Goal: Task Accomplishment & Management: Use online tool/utility

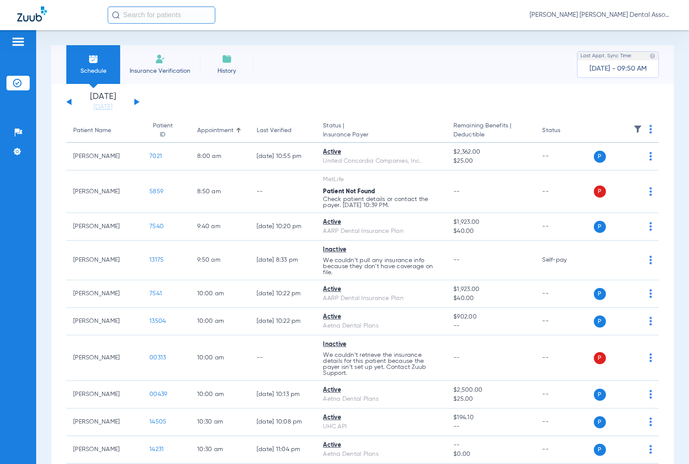
click at [139, 104] on div "[DATE] [DATE] [DATE] [DATE] [DATE] [DATE] [DATE] [DATE] [DATE] [DATE] [DATE] [D…" at bounding box center [102, 102] width 73 height 19
click at [138, 102] on button at bounding box center [136, 102] width 5 height 6
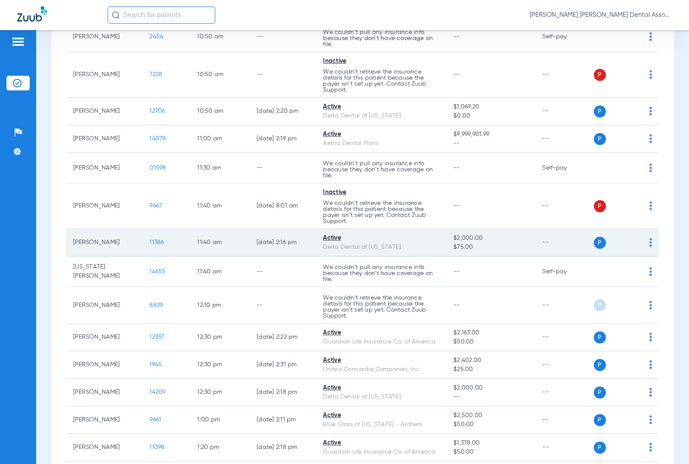
scroll to position [790, 0]
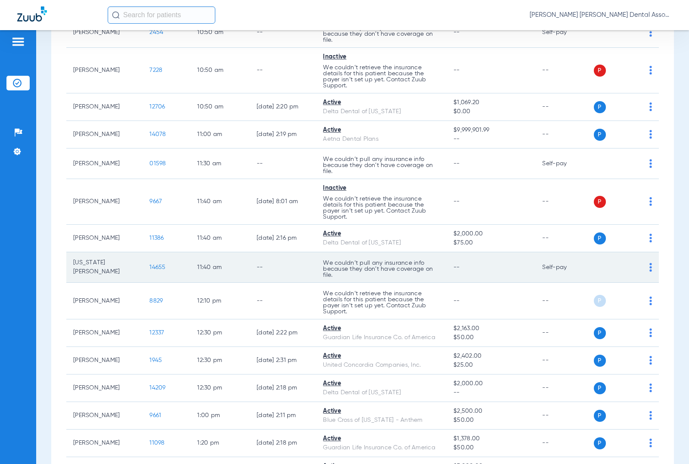
click at [152, 268] on span "14655" at bounding box center [157, 267] width 16 height 6
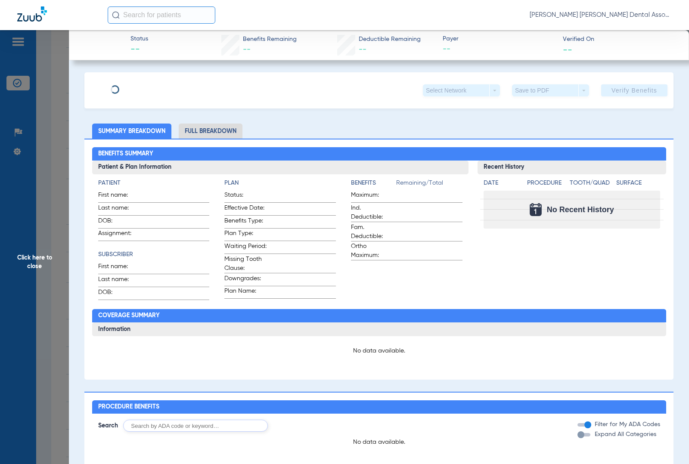
type input "[US_STATE]"
type input "[PERSON_NAME]"
type input "[DATE]"
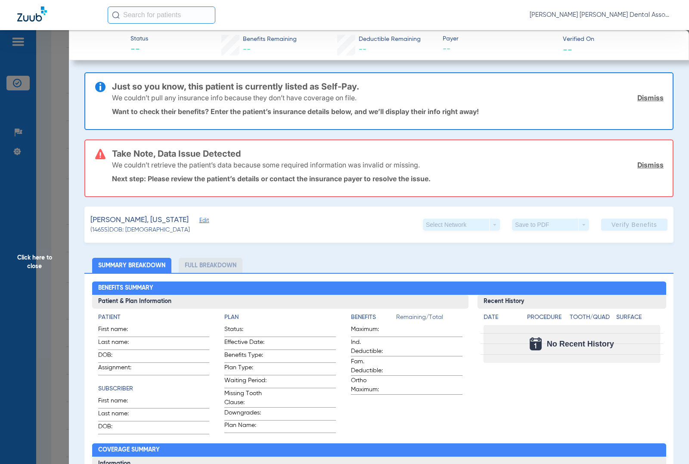
click at [199, 218] on span "Edit" at bounding box center [203, 222] width 8 height 8
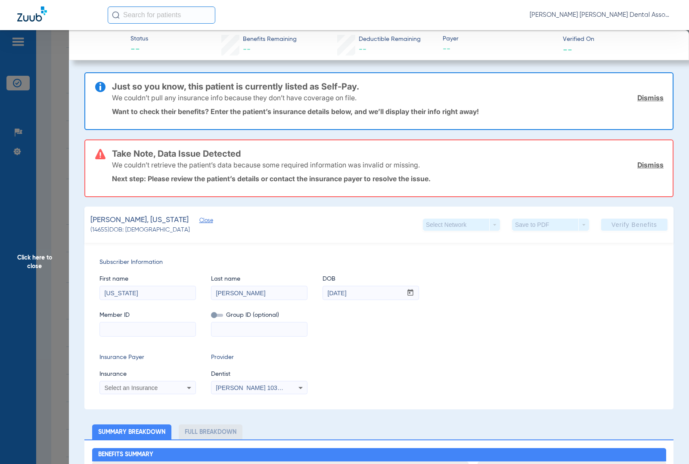
click at [128, 330] on input at bounding box center [148, 330] width 96 height 14
paste input "DRU632658"
type input "DRU632658"
click at [261, 327] on input at bounding box center [260, 330] width 96 height 14
paste input "G-00048648"
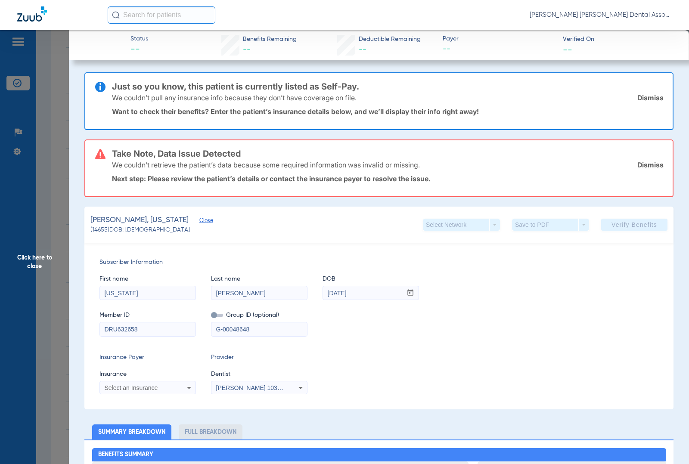
type input "G-00048648"
click at [174, 385] on div "Select an Insurance" at bounding box center [148, 388] width 96 height 10
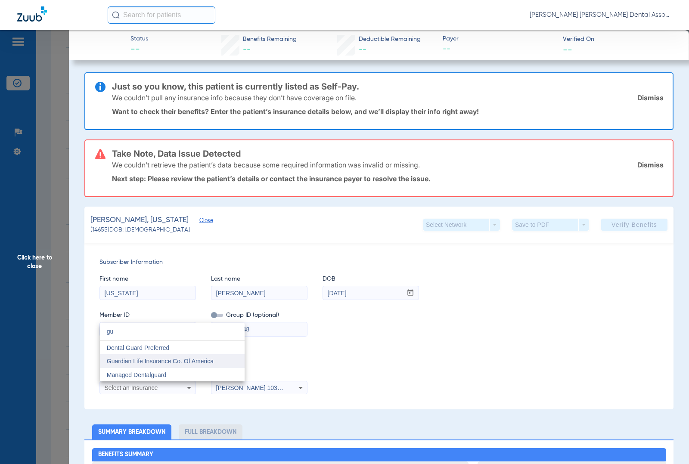
type input "gu"
click at [197, 364] on span "Guardian Life Insurance Co. Of America" at bounding box center [160, 361] width 107 height 7
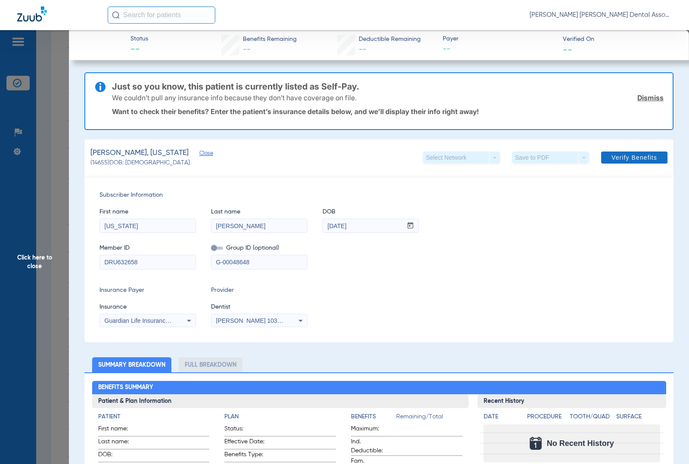
click at [638, 154] on span "Verify Benefits" at bounding box center [635, 157] width 46 height 7
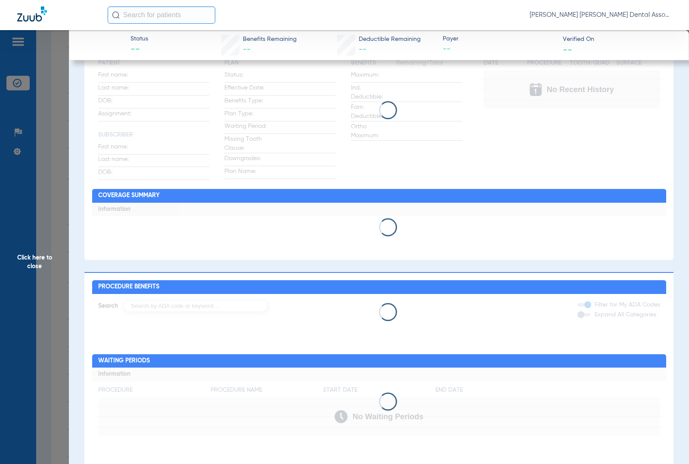
scroll to position [0, 0]
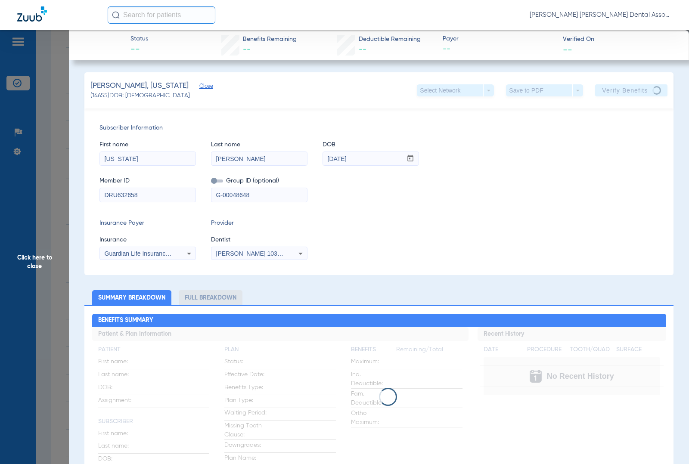
click at [44, 199] on span "Click here to close" at bounding box center [34, 262] width 69 height 464
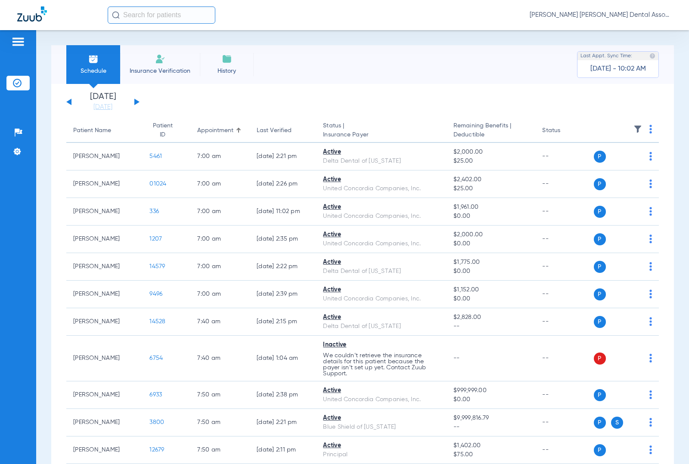
click at [129, 99] on div "[DATE] [DATE] [DATE] [DATE] [DATE] [DATE] [DATE] [DATE] [DATE] [DATE] [DATE] [D…" at bounding box center [102, 102] width 73 height 19
click at [99, 107] on link "[DATE]" at bounding box center [103, 107] width 52 height 9
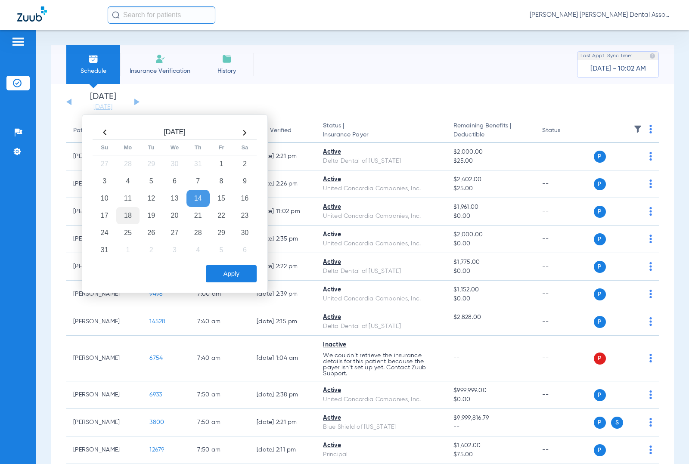
click at [128, 212] on td "18" at bounding box center [127, 215] width 23 height 17
click at [246, 277] on button "Apply" at bounding box center [231, 273] width 51 height 17
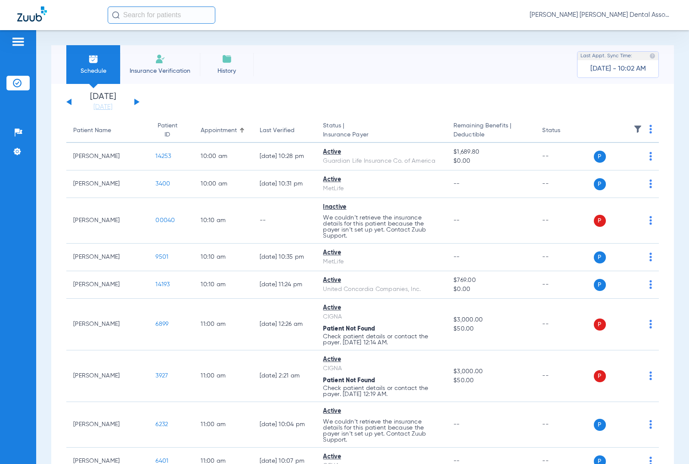
click at [650, 128] on img at bounding box center [651, 129] width 3 height 9
click at [617, 164] on span "Verify All" at bounding box center [610, 164] width 54 height 6
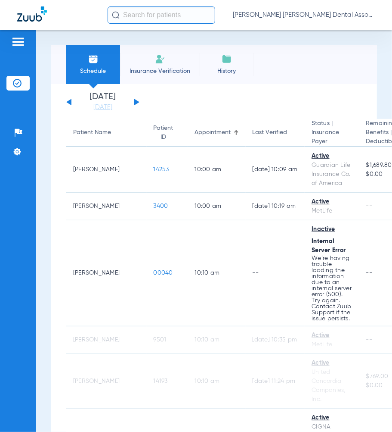
click at [15, 251] on div "Patients Insurance Verification Setup Help Center Settings" at bounding box center [18, 246] width 36 height 432
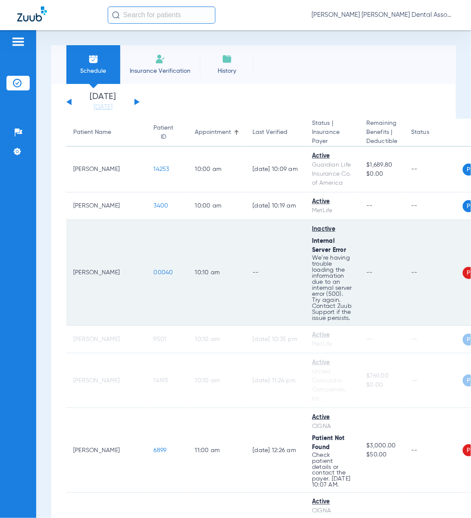
drag, startPoint x: 71, startPoint y: 299, endPoint x: 106, endPoint y: 309, distance: 36.4
click at [106, 309] on td "[PERSON_NAME]" at bounding box center [106, 273] width 81 height 106
copy td "[PERSON_NAME]"
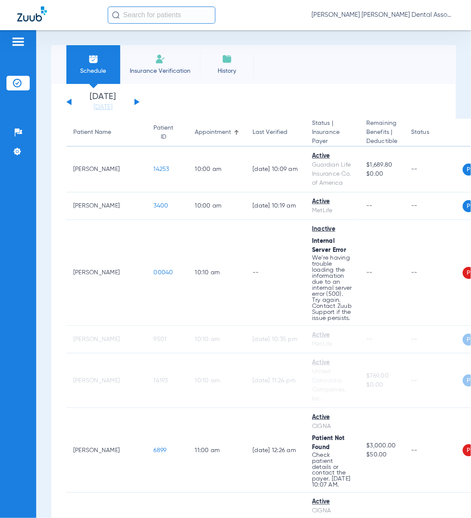
drag, startPoint x: 52, startPoint y: 351, endPoint x: 44, endPoint y: 352, distance: 7.3
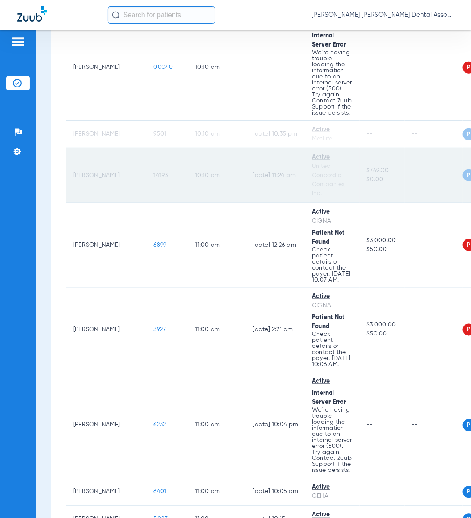
scroll to position [258, 0]
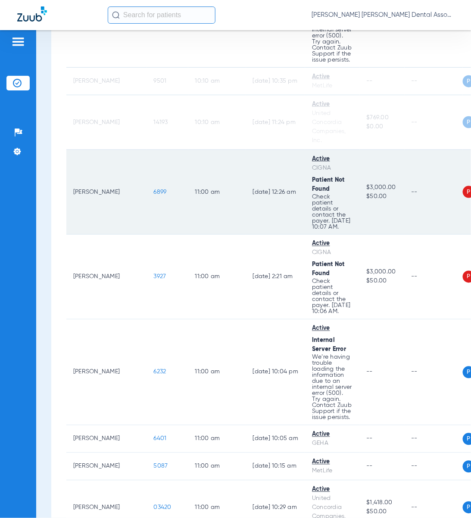
drag, startPoint x: 71, startPoint y: 234, endPoint x: 106, endPoint y: 250, distance: 38.8
click at [106, 235] on td "[PERSON_NAME]" at bounding box center [106, 192] width 81 height 85
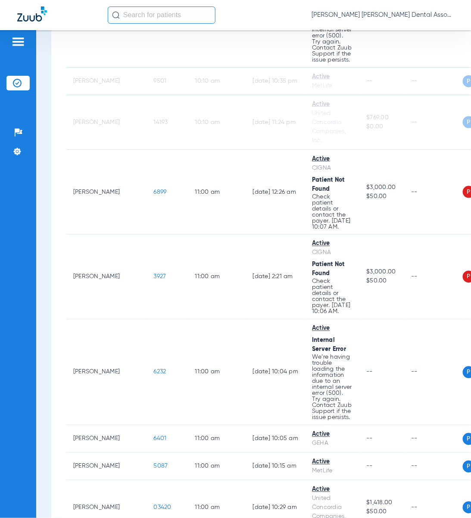
copy td "[PERSON_NAME]"
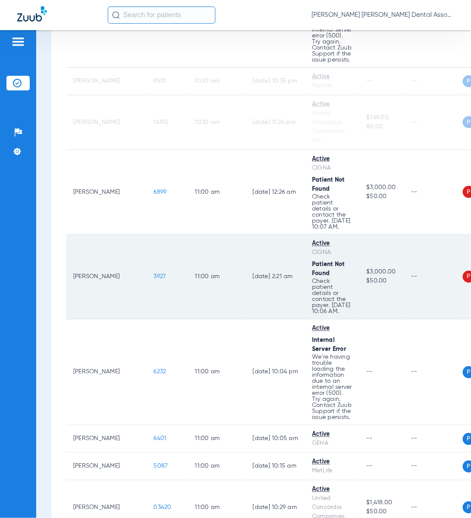
drag, startPoint x: 72, startPoint y: 322, endPoint x: 105, endPoint y: 335, distance: 35.4
click at [105, 320] on td "[PERSON_NAME]" at bounding box center [106, 277] width 81 height 85
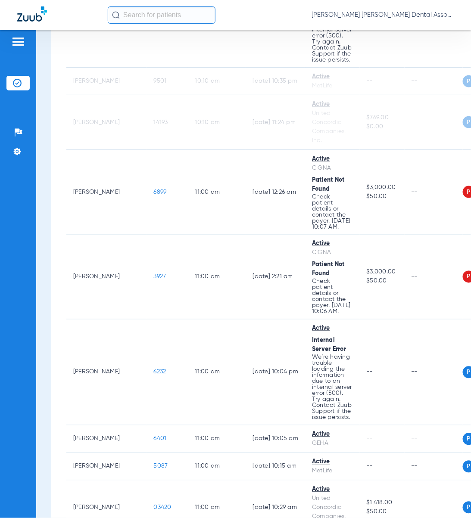
copy td "[PERSON_NAME]"
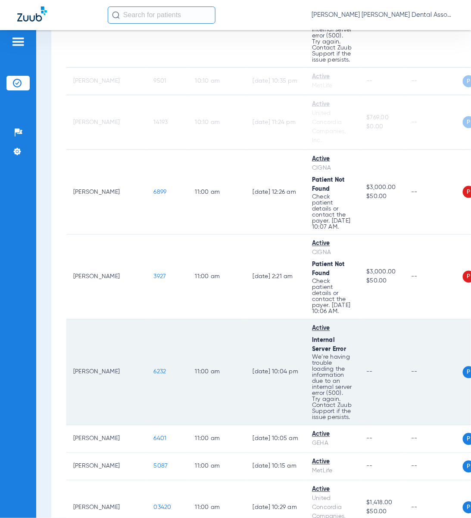
click at [68, 417] on td "[PERSON_NAME]" at bounding box center [106, 373] width 81 height 106
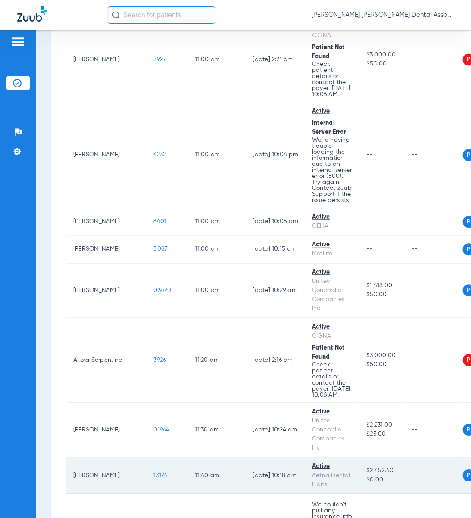
scroll to position [603, 0]
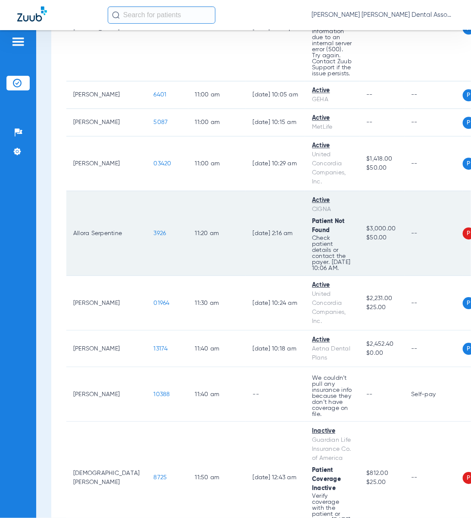
drag, startPoint x: 71, startPoint y: 312, endPoint x: 109, endPoint y: 323, distance: 39.5
click at [109, 276] on td "Allora Serpentine" at bounding box center [106, 233] width 81 height 85
copy td "Allora Serpentine"
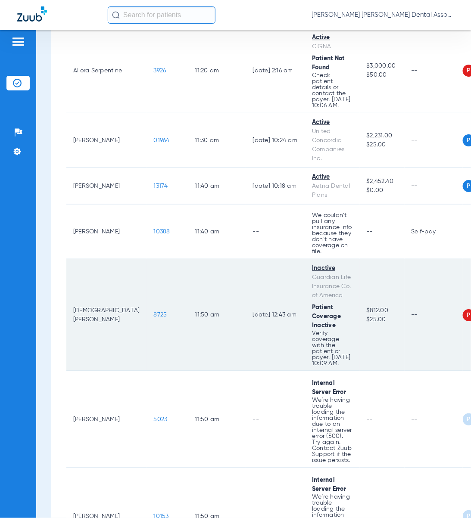
scroll to position [775, 0]
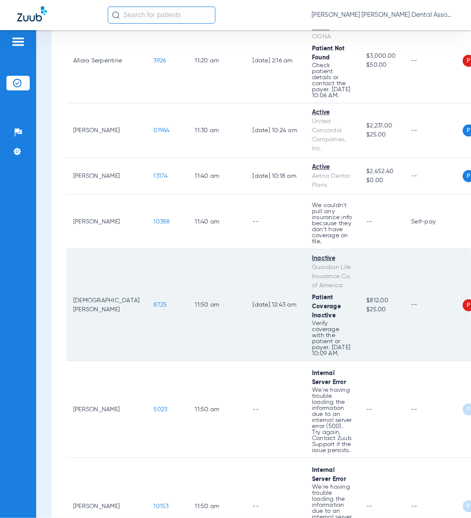
drag, startPoint x: 72, startPoint y: 404, endPoint x: 99, endPoint y: 414, distance: 28.1
click at [99, 361] on td "[DEMOGRAPHIC_DATA][PERSON_NAME]" at bounding box center [106, 305] width 81 height 112
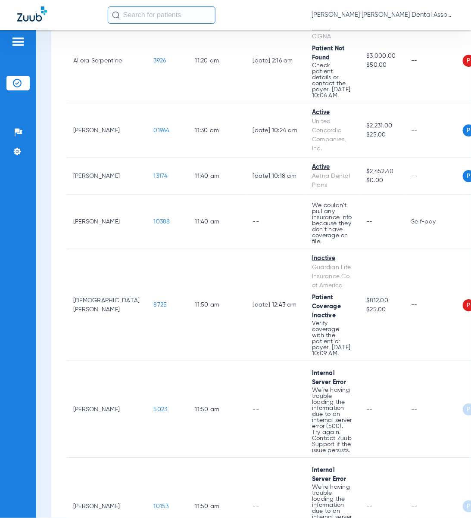
copy td "[DEMOGRAPHIC_DATA][PERSON_NAME]"
click at [47, 278] on div "Schedule Insurance Verification History Last Appt. Sync Time: [DATE] - 10:25 AM…" at bounding box center [253, 274] width 435 height 488
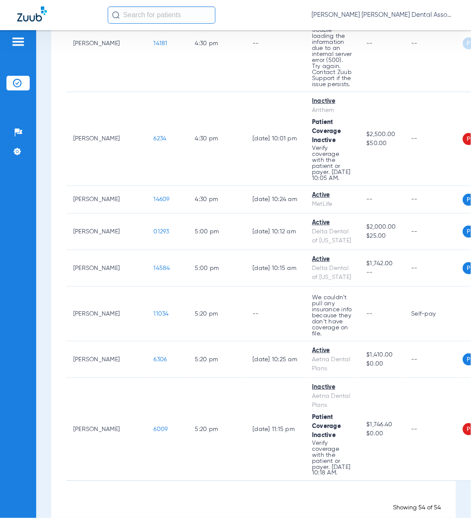
scroll to position [3101, 0]
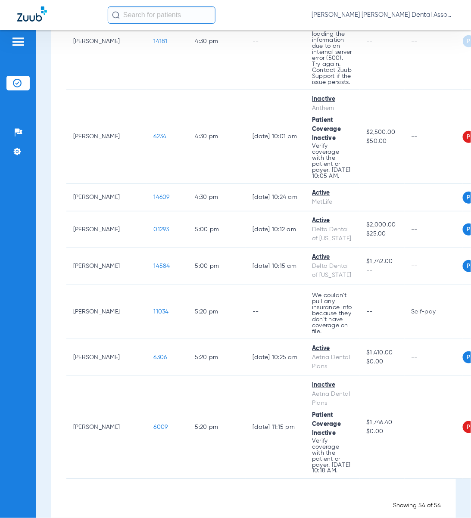
drag, startPoint x: 71, startPoint y: 333, endPoint x: 108, endPoint y: 340, distance: 37.4
copy td "[PERSON_NAME]"
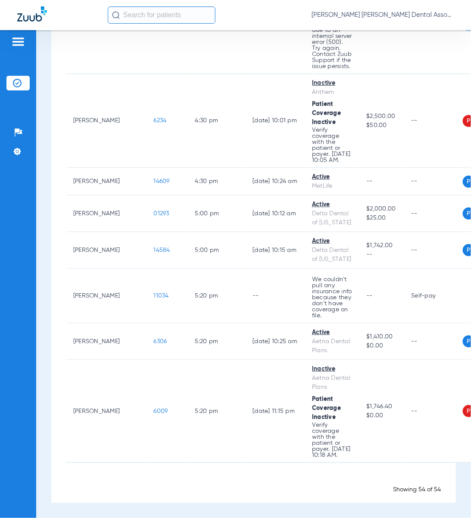
scroll to position [3360, 0]
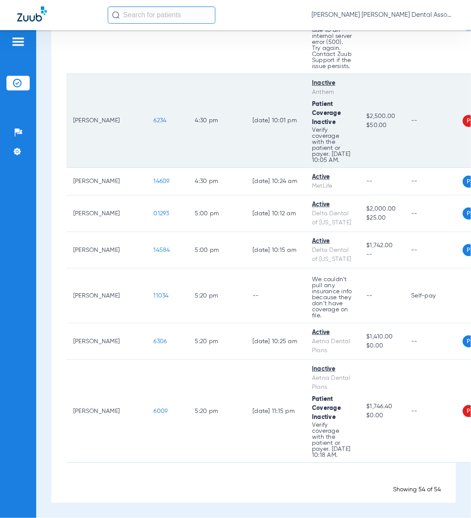
drag, startPoint x: 72, startPoint y: 402, endPoint x: 101, endPoint y: 410, distance: 30.7
click at [101, 168] on td "[PERSON_NAME]" at bounding box center [106, 121] width 81 height 94
copy td "[PERSON_NAME]"
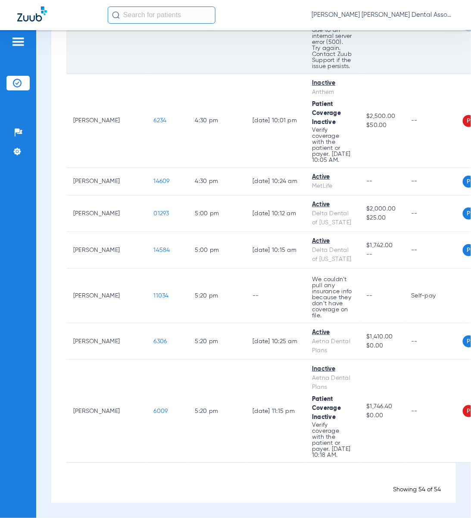
click at [97, 74] on td "[PERSON_NAME]" at bounding box center [106, 25] width 81 height 97
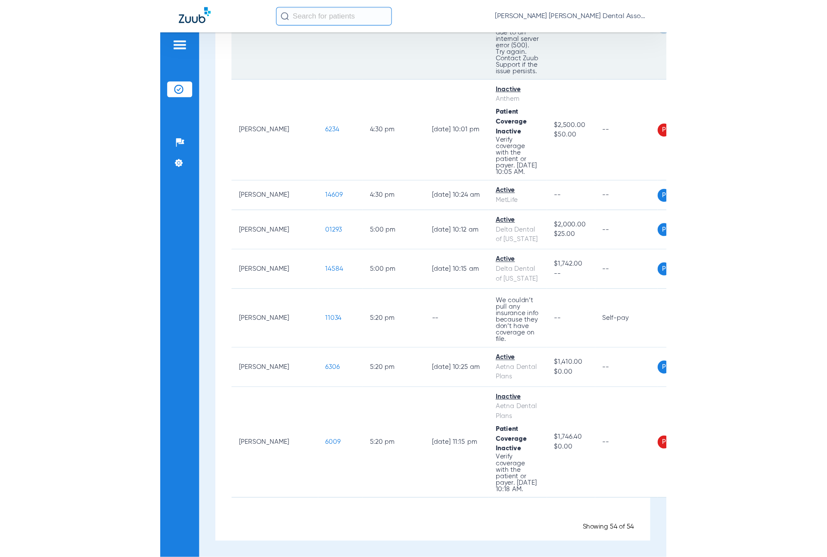
scroll to position [3679, 0]
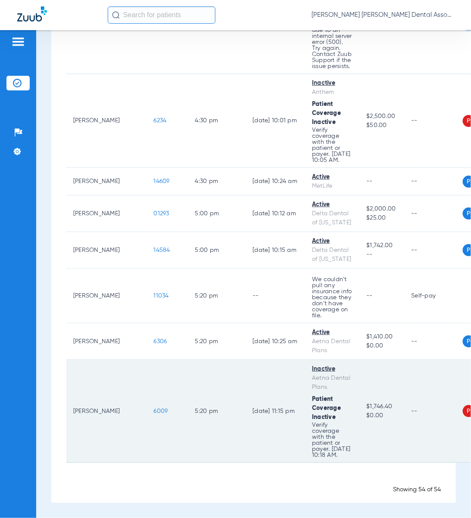
drag, startPoint x: 70, startPoint y: 404, endPoint x: 97, endPoint y: 414, distance: 28.7
click at [97, 414] on td "[PERSON_NAME]" at bounding box center [106, 411] width 81 height 103
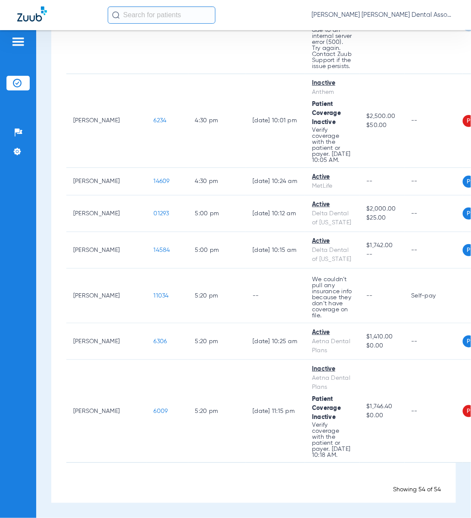
copy td "[PERSON_NAME]"
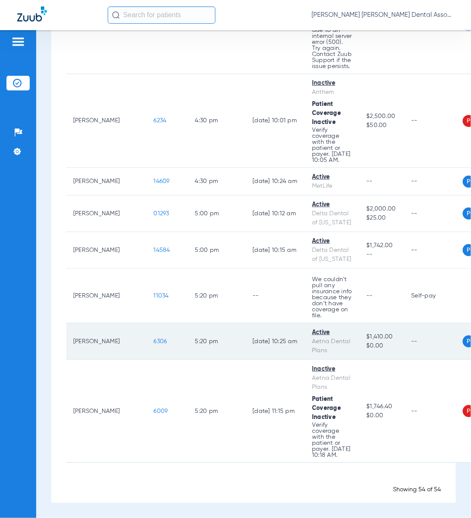
click at [69, 346] on td "[PERSON_NAME]" at bounding box center [106, 341] width 81 height 37
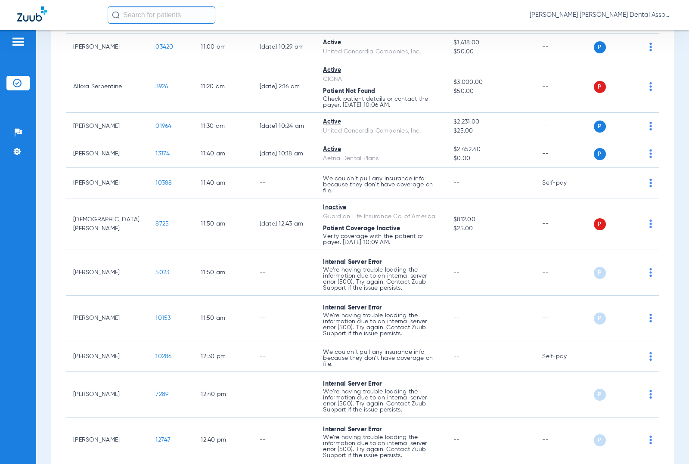
scroll to position [0, 0]
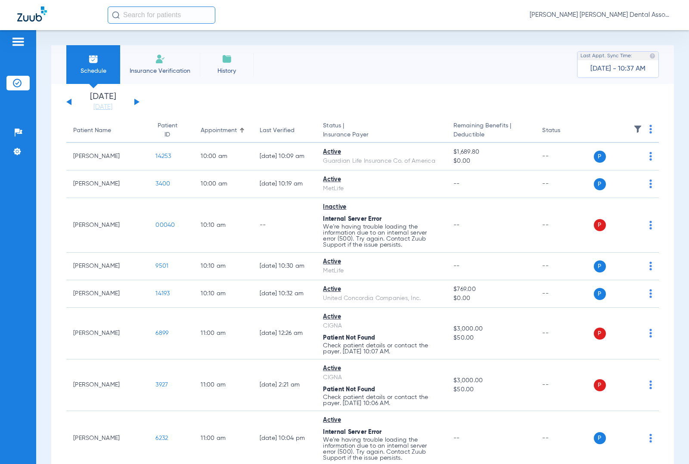
click at [146, 18] on input "text" at bounding box center [162, 14] width 108 height 17
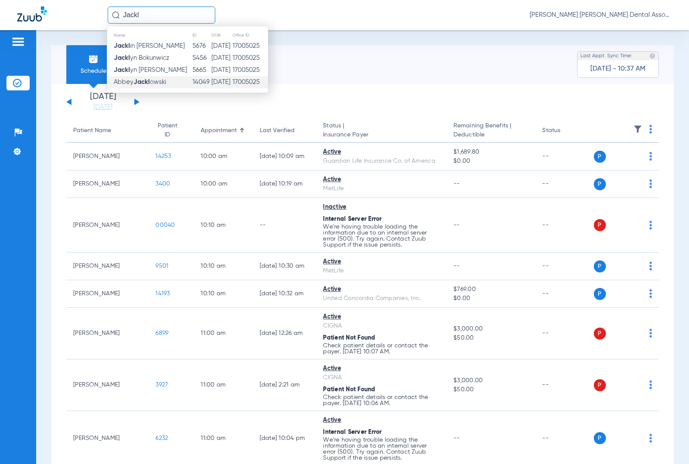
type input "Jackl"
click at [164, 84] on span "[PERSON_NAME]" at bounding box center [140, 82] width 53 height 6
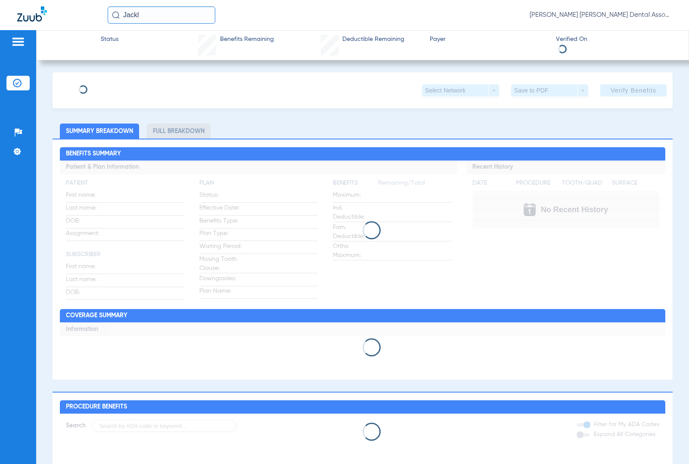
type input "Abbey"
type input "Jacklowski"
type input "[DATE]"
type input "198722324"
type input "268136"
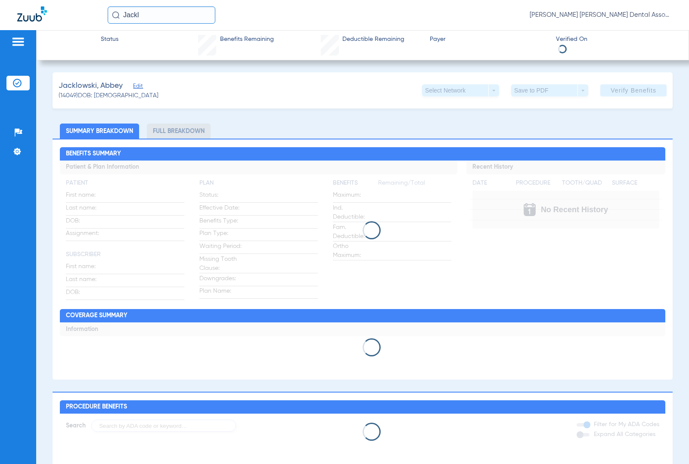
click at [136, 86] on span "Edit" at bounding box center [137, 87] width 8 height 8
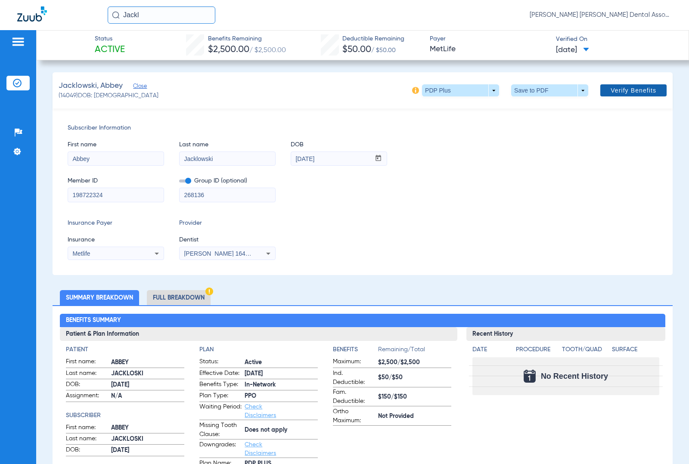
click at [617, 89] on span "Verify Benefits" at bounding box center [634, 90] width 46 height 7
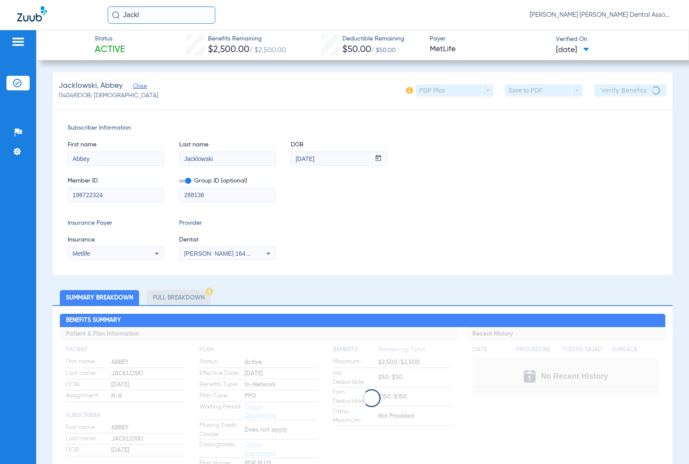
click at [136, 84] on span "Close" at bounding box center [137, 87] width 8 height 8
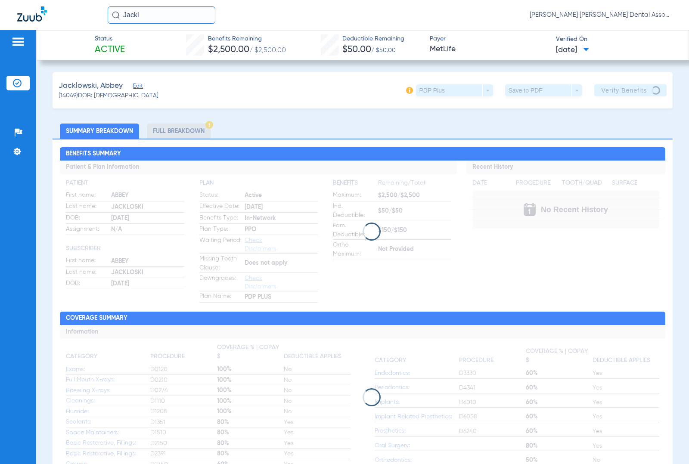
click at [34, 174] on div "Patients Insurance Verification Setup Help Center Settings" at bounding box center [18, 262] width 36 height 464
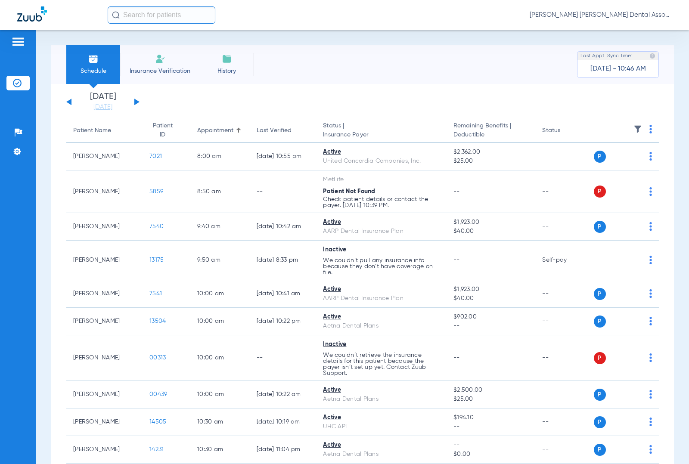
click at [135, 103] on button at bounding box center [136, 102] width 5 height 6
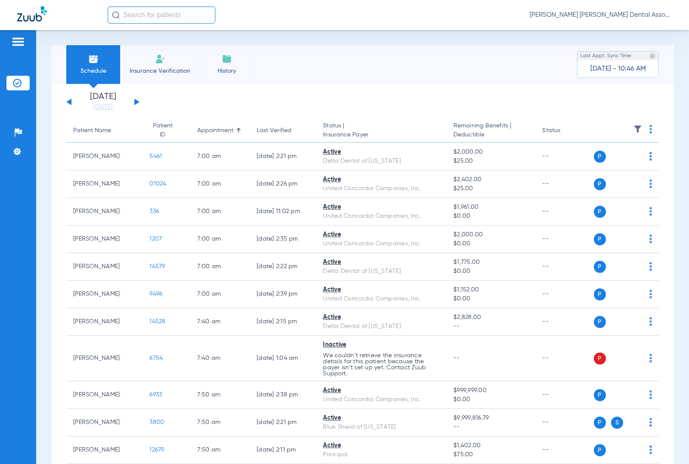
click at [139, 100] on div "[DATE] [DATE] [DATE] [DATE] [DATE] [DATE] [DATE] [DATE] [DATE] [DATE] [DATE] [D…" at bounding box center [102, 102] width 73 height 19
click at [103, 110] on link "[DATE]" at bounding box center [103, 107] width 52 height 9
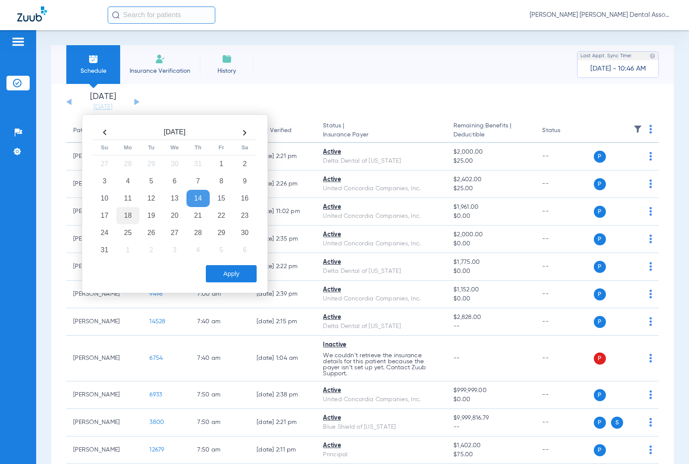
click at [121, 212] on td "18" at bounding box center [127, 215] width 23 height 17
click at [220, 272] on button "Apply" at bounding box center [231, 273] width 51 height 17
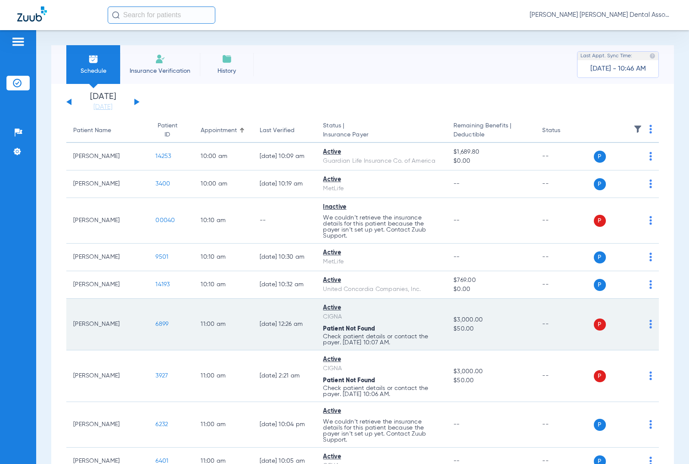
click at [645, 325] on td "P S" at bounding box center [626, 325] width 65 height 52
click at [641, 325] on div "P S" at bounding box center [623, 325] width 59 height 12
click at [644, 324] on td "P S" at bounding box center [626, 325] width 65 height 52
click at [650, 326] on img at bounding box center [651, 324] width 3 height 9
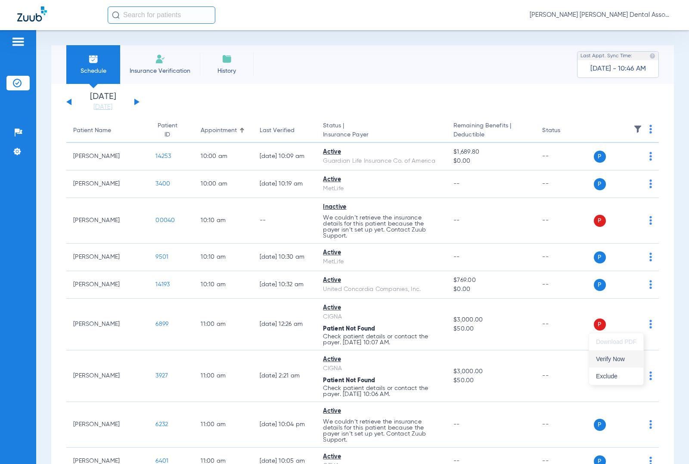
click at [623, 356] on span "Verify Now" at bounding box center [616, 359] width 40 height 6
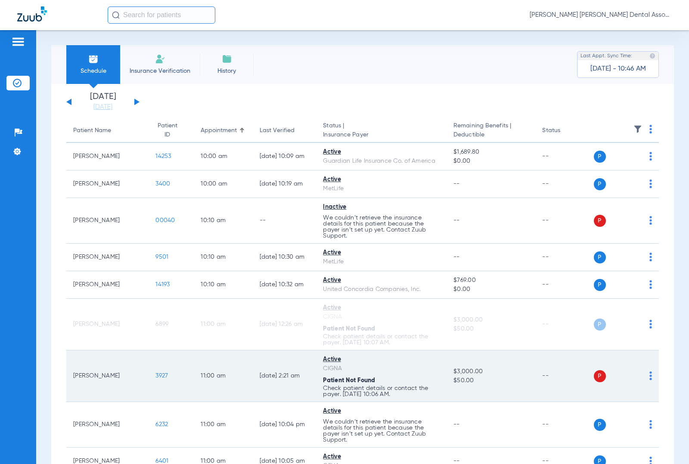
click at [650, 375] on img at bounding box center [651, 376] width 3 height 9
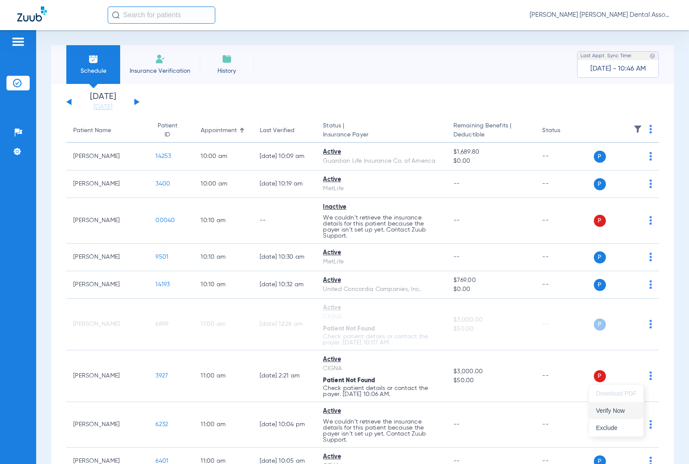
click at [612, 408] on span "Verify Now" at bounding box center [616, 411] width 40 height 6
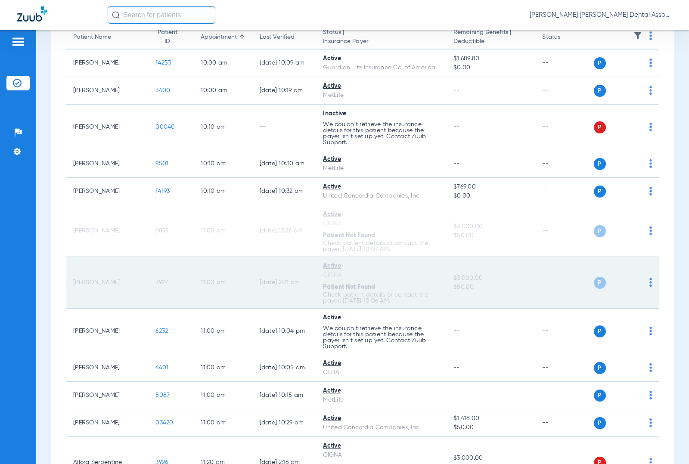
scroll to position [143, 0]
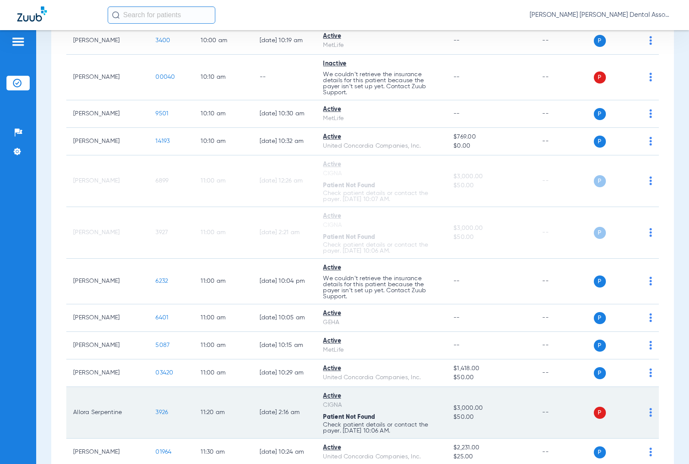
click at [650, 413] on img at bounding box center [651, 412] width 3 height 9
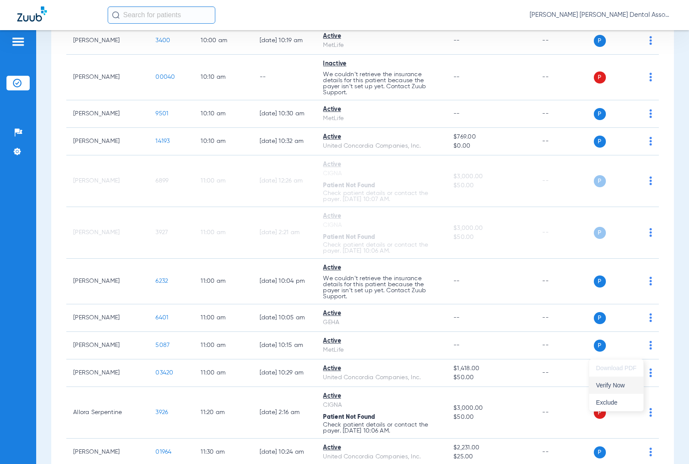
click at [625, 383] on span "Verify Now" at bounding box center [616, 386] width 40 height 6
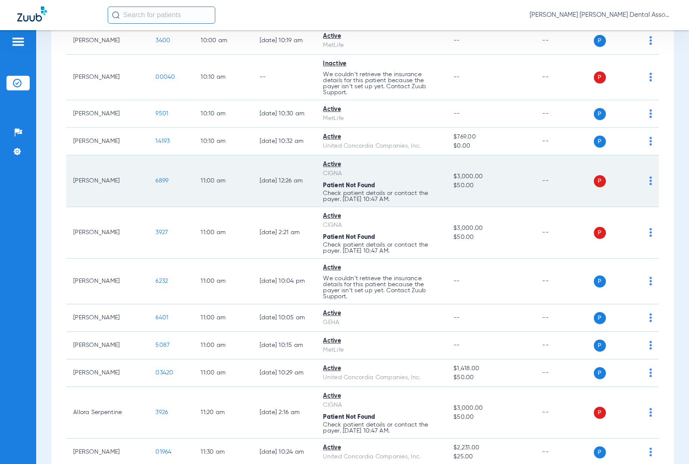
click at [156, 181] on span "6899" at bounding box center [162, 181] width 13 height 6
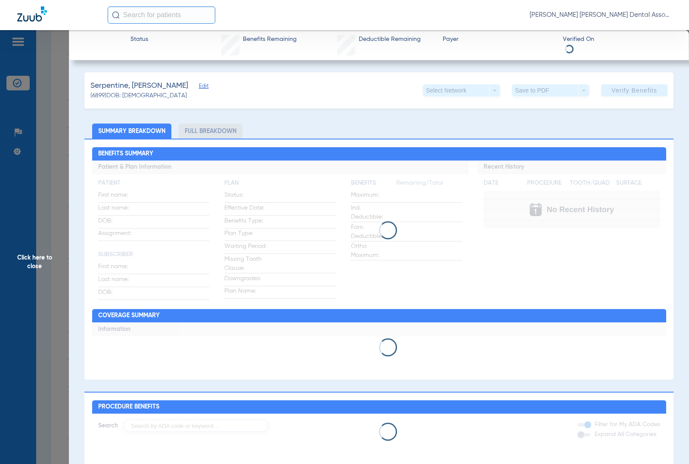
click at [59, 150] on span "Click here to close" at bounding box center [34, 262] width 69 height 464
